Goal: Check status: Check status

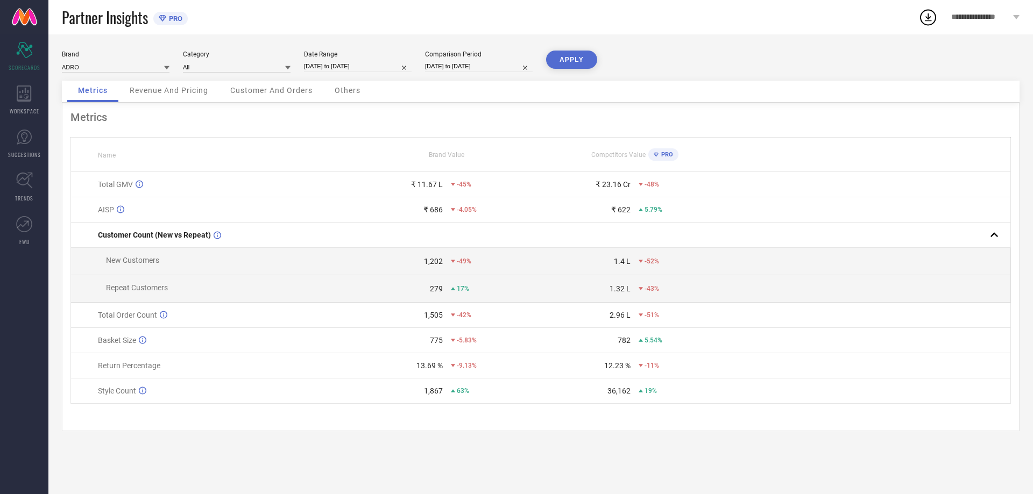
click at [330, 68] on input "[DATE] to [DATE]" at bounding box center [358, 66] width 108 height 11
select select "8"
select select "2025"
select select "9"
select select "2025"
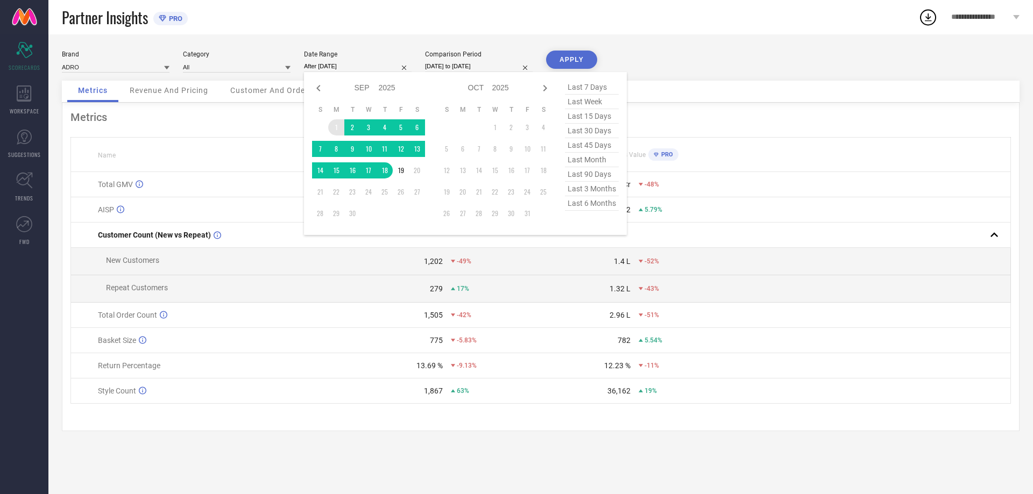
drag, startPoint x: 336, startPoint y: 123, endPoint x: 357, endPoint y: 134, distance: 24.1
click at [336, 124] on td "1" at bounding box center [336, 127] width 16 height 16
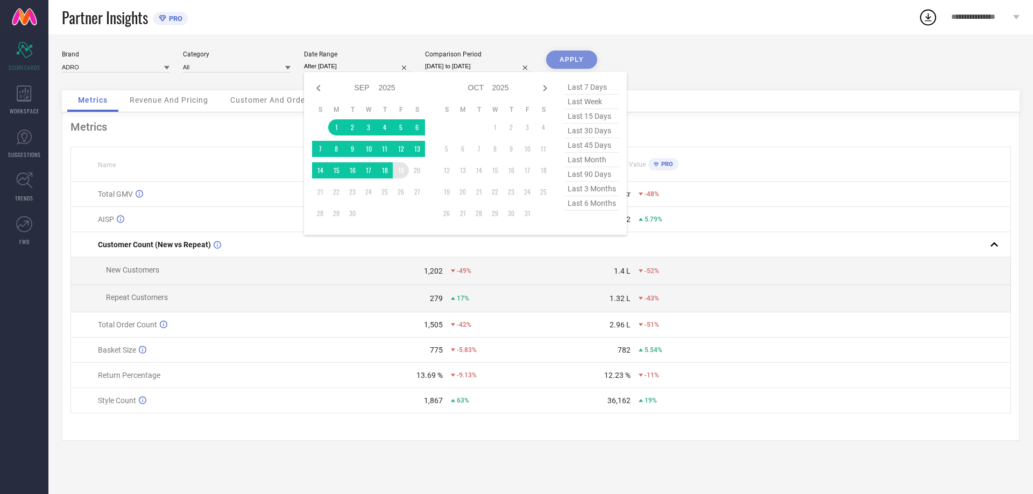
type input "[DATE] to [DATE]"
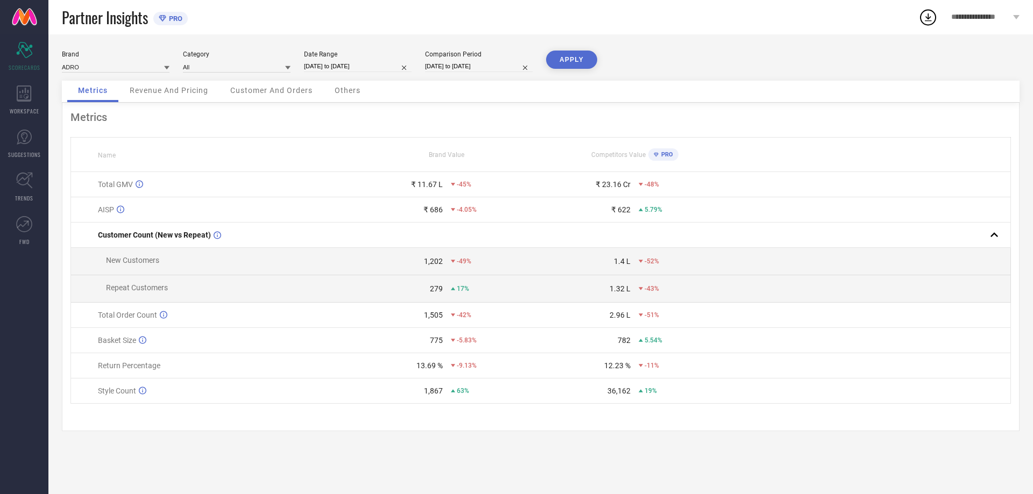
click at [581, 58] on button "APPLY" at bounding box center [571, 60] width 51 height 18
